Goal: Information Seeking & Learning: Learn about a topic

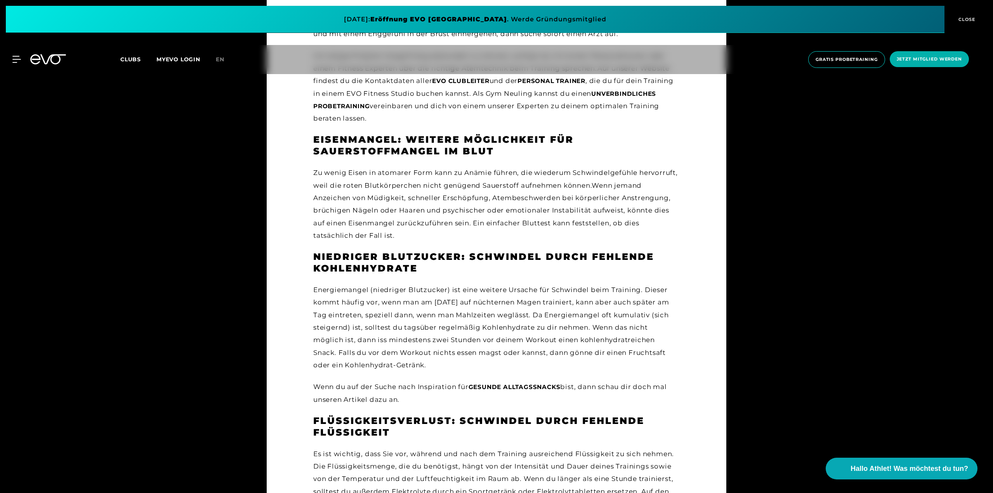
scroll to position [737, 0]
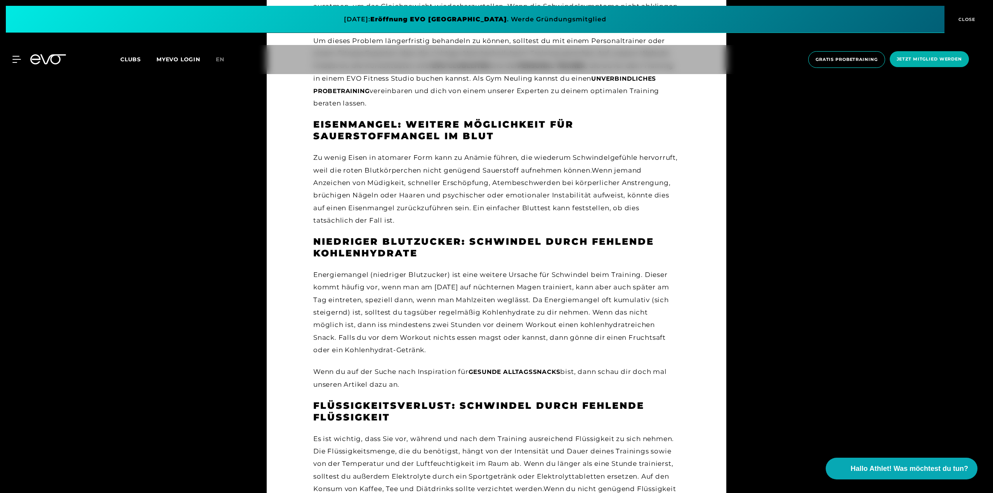
click at [375, 351] on div "Energiemangel (niedriger Blutzucker) ist eine weitere Ursache für Schwindel bei…" at bounding box center [496, 313] width 366 height 88
click at [551, 359] on div "Fühlst du dich während deines Trainings schwindlig und benommen? Wenn ja, dann …" at bounding box center [496, 280] width 366 height 1133
click at [655, 336] on div "Energiemangel (niedriger Blutzucker) ist eine weitere Ursache für Schwindel bei…" at bounding box center [496, 313] width 366 height 88
drag, startPoint x: 655, startPoint y: 336, endPoint x: 649, endPoint y: 335, distance: 6.3
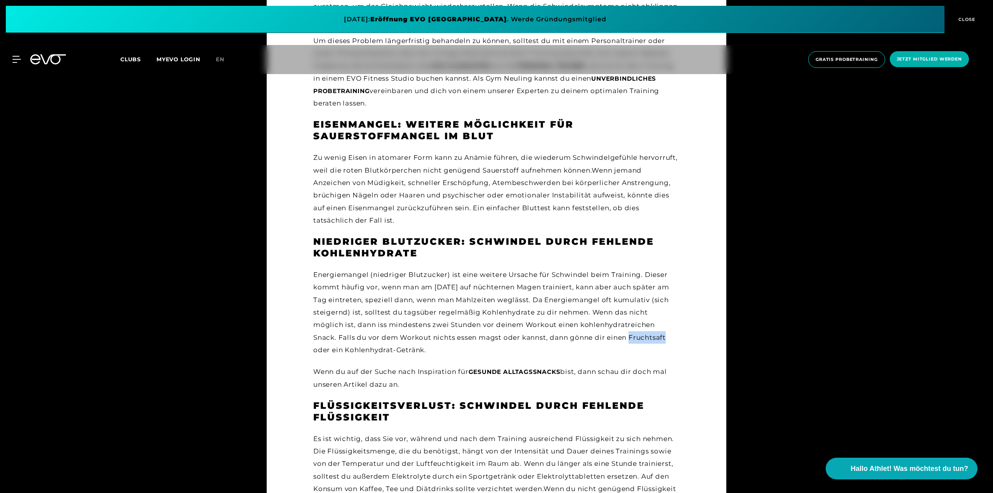
click at [655, 336] on div "Energiemangel (niedriger Blutzucker) ist eine weitere Ursache für Schwindel bei…" at bounding box center [496, 313] width 366 height 88
drag, startPoint x: 532, startPoint y: 342, endPoint x: 422, endPoint y: 235, distance: 153.7
click at [527, 339] on div "Energiemangel (niedriger Blutzucker) ist eine weitere Ursache für Schwindel bei…" at bounding box center [496, 313] width 366 height 88
